Goal: Information Seeking & Learning: Learn about a topic

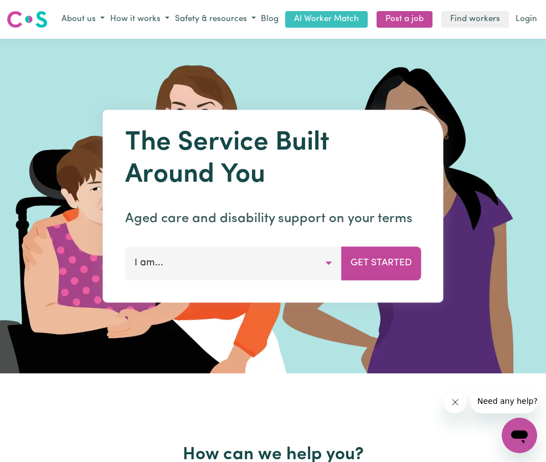
click at [214, 270] on button "I am..." at bounding box center [233, 263] width 217 height 33
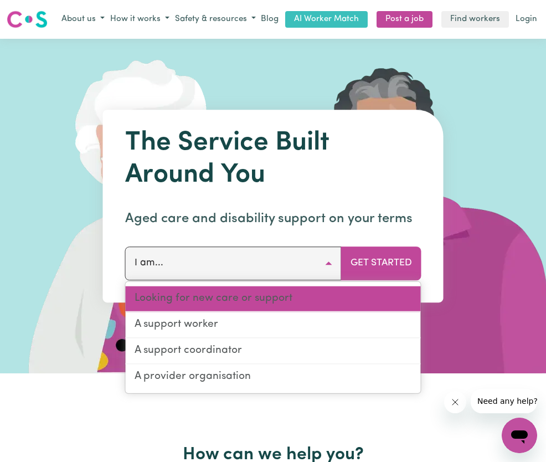
click at [215, 300] on link "Looking for new care or support" at bounding box center [273, 299] width 295 height 26
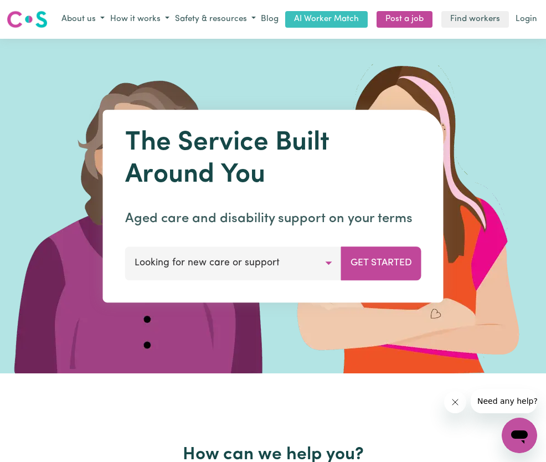
click at [397, 262] on button "Get Started" at bounding box center [381, 263] width 80 height 33
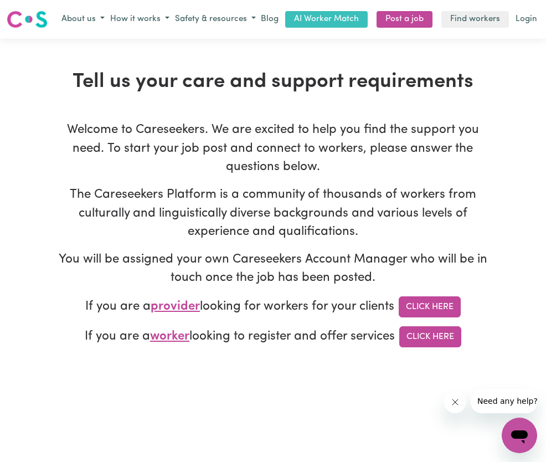
click at [104, 20] on button "About us" at bounding box center [83, 20] width 49 height 18
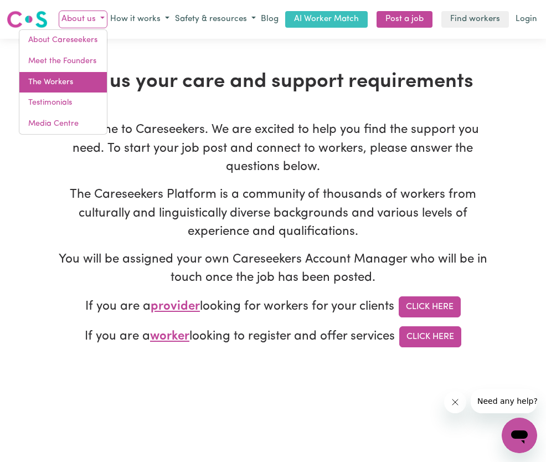
click at [50, 79] on link "The Workers" at bounding box center [63, 82] width 88 height 21
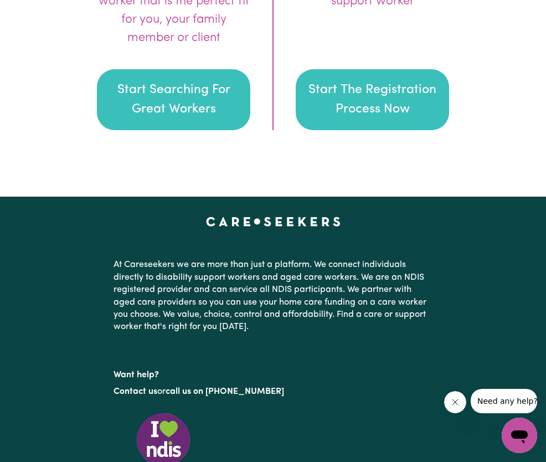
scroll to position [1855, 0]
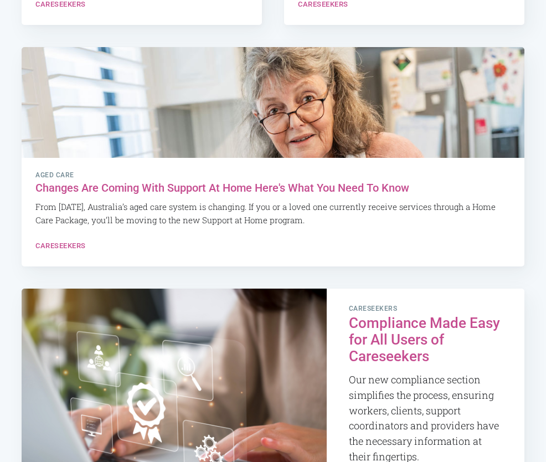
scroll to position [1025, 0]
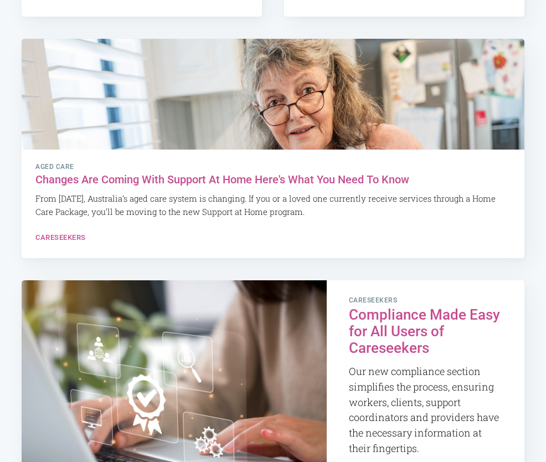
click at [196, 176] on h2 "Changes Are Coming With Support At Home Here's What You Need To Know" at bounding box center [272, 179] width 475 height 13
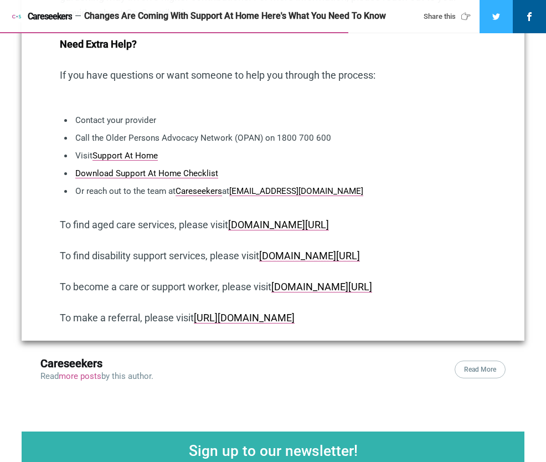
scroll to position [1422, 0]
